Goal: Task Accomplishment & Management: Manage account settings

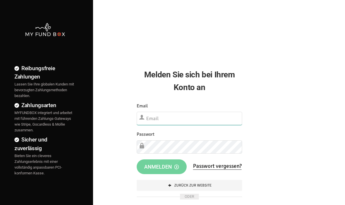
click at [159, 123] on input "text" at bounding box center [190, 118] width 106 height 13
type input "[EMAIL_ADDRESS][DOMAIN_NAME]"
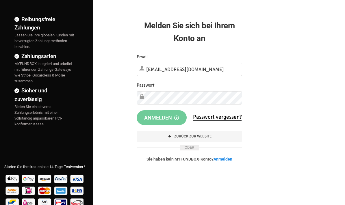
scroll to position [47, 0]
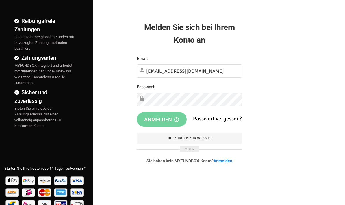
click at [180, 111] on div "Etwas ist falsch gelaufen. Schließen Sie bitte den Browser und öffnen Sie ihn e…" at bounding box center [189, 113] width 117 height 129
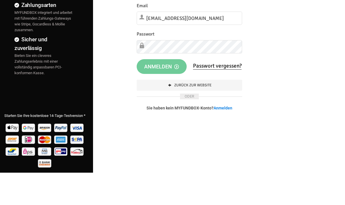
scroll to position [91, 0]
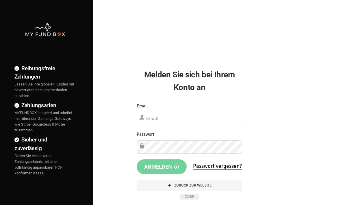
scroll to position [91, 0]
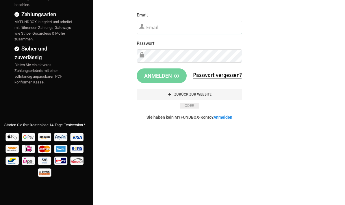
click at [206, 28] on input "text" at bounding box center [190, 27] width 106 height 13
type input "info@musaid.de"
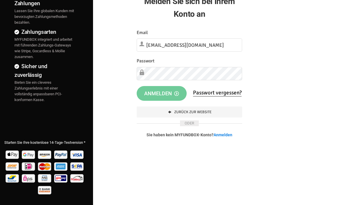
scroll to position [73, 0]
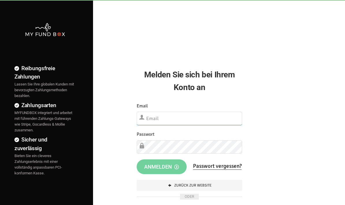
click at [193, 117] on input "text" at bounding box center [190, 118] width 106 height 13
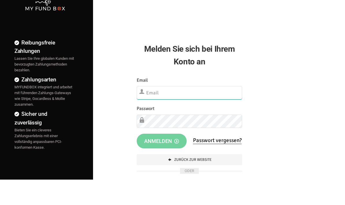
type input "[EMAIL_ADDRESS][DOMAIN_NAME]"
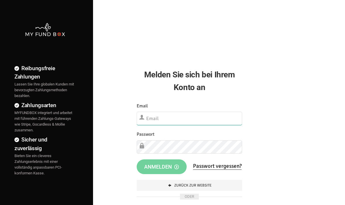
click at [203, 123] on input "text" at bounding box center [190, 118] width 106 height 13
type input "[EMAIL_ADDRESS][DOMAIN_NAME]"
click at [153, 129] on div "Etwas ist falsch gelaufen. Schließen Sie bitte den Browser und öffnen Sie ihn e…" at bounding box center [189, 161] width 117 height 129
click at [168, 118] on input "text" at bounding box center [190, 118] width 106 height 13
